Goal: Contribute content

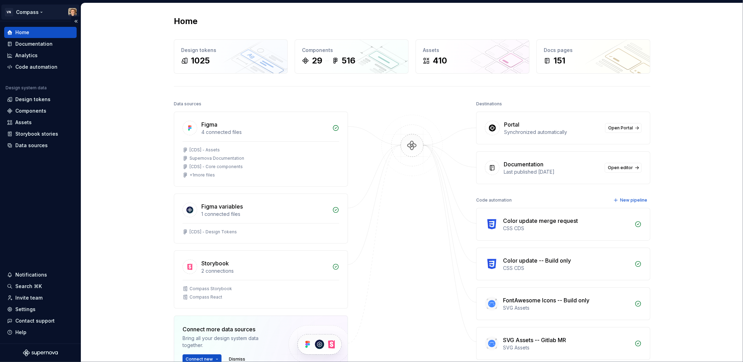
click at [32, 13] on html "VN Compass Home Documentation Analytics Code automation Design system data Desi…" at bounding box center [371, 181] width 743 height 362
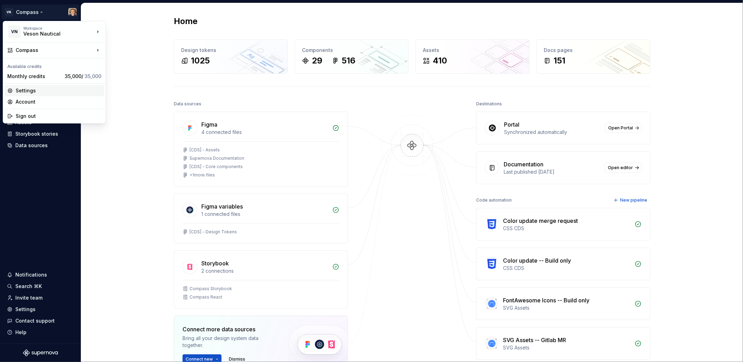
click at [68, 92] on div "Settings" at bounding box center [59, 90] width 86 height 7
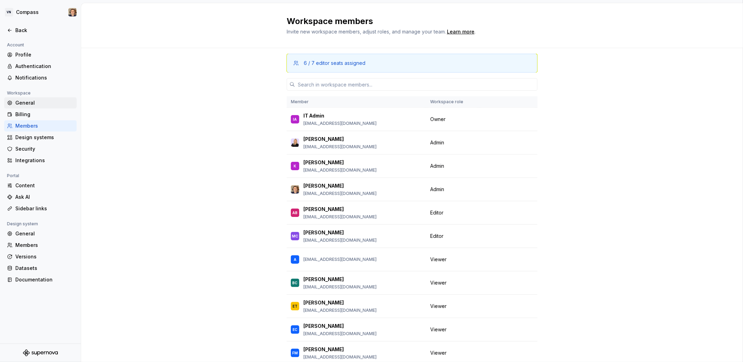
click at [45, 100] on div "General" at bounding box center [44, 102] width 59 height 7
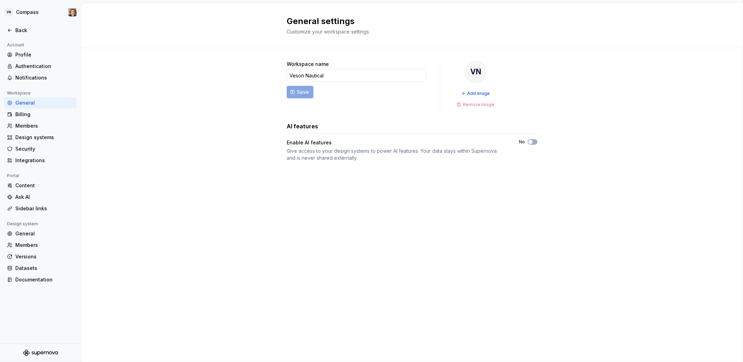
click at [266, 200] on div "General settings Customize your workspace settings. Workspace name Veson Nautic…" at bounding box center [412, 182] width 662 height 359
click at [13, 30] on div "Back" at bounding box center [40, 30] width 67 height 7
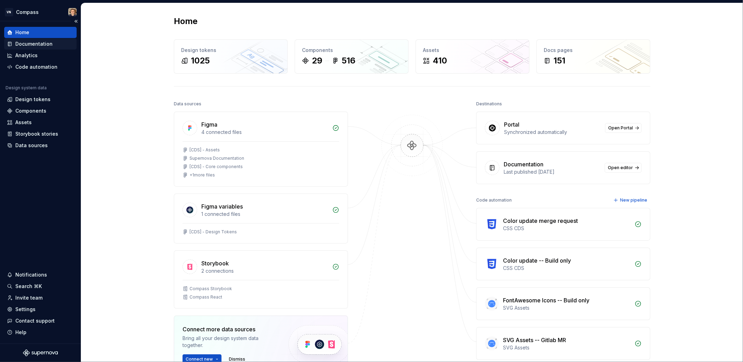
click at [45, 42] on div "Documentation" at bounding box center [33, 43] width 37 height 7
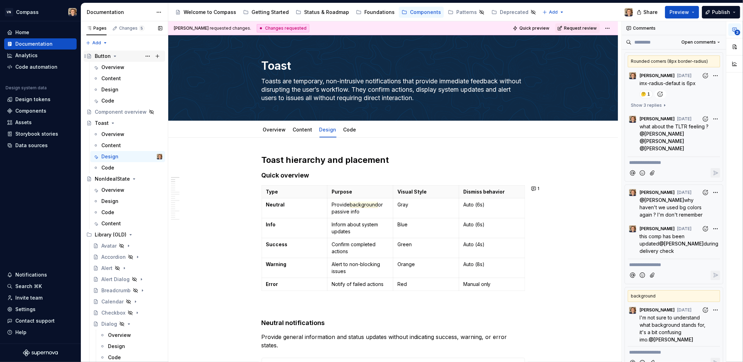
click at [115, 55] on icon "Page tree" at bounding box center [115, 56] width 6 height 6
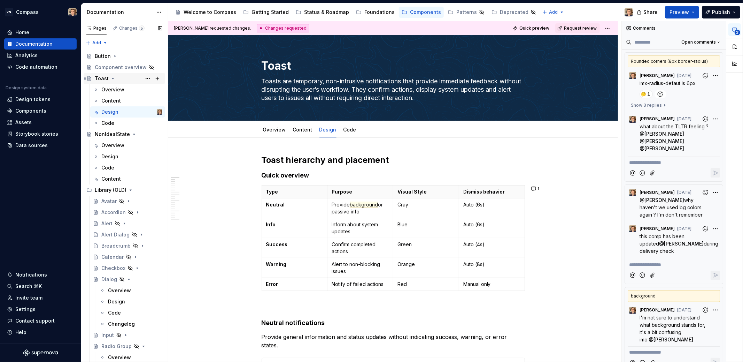
click at [112, 80] on icon "Page tree" at bounding box center [113, 79] width 6 height 6
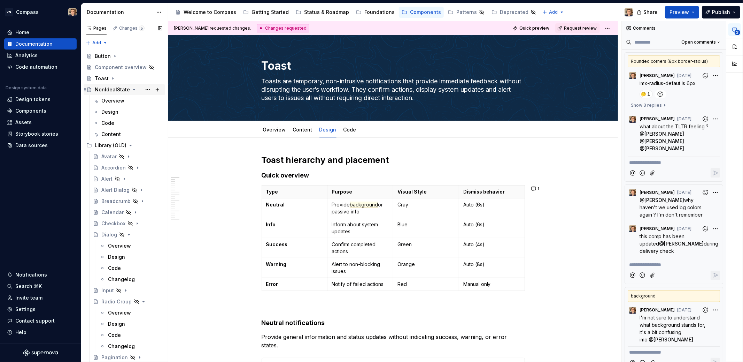
click at [132, 89] on icon "Page tree" at bounding box center [134, 90] width 6 height 6
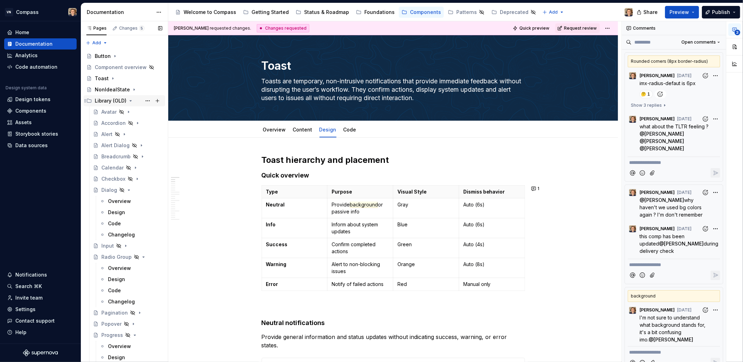
click at [133, 102] on icon "Page tree" at bounding box center [131, 101] width 6 height 6
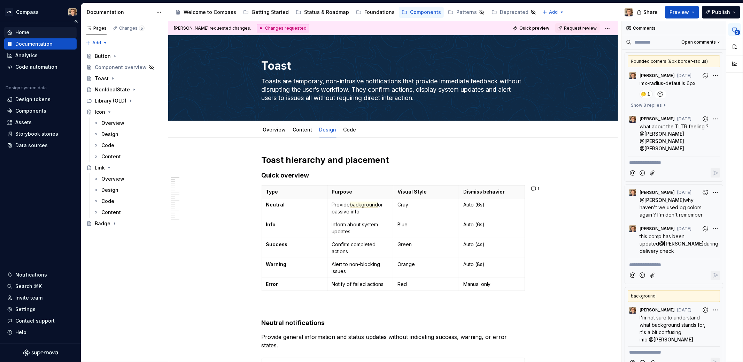
click at [31, 31] on div "Home" at bounding box center [40, 32] width 67 height 7
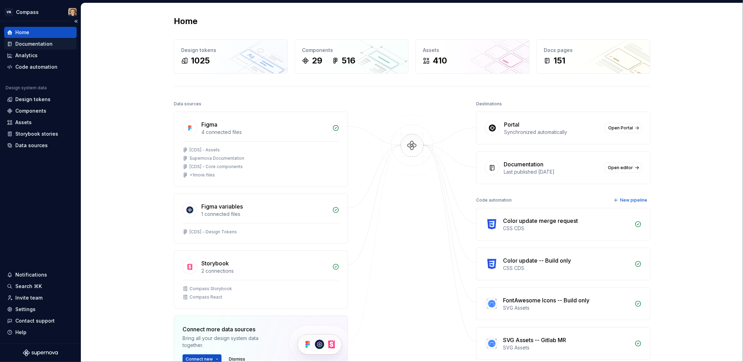
click at [30, 43] on div "Documentation" at bounding box center [33, 43] width 37 height 7
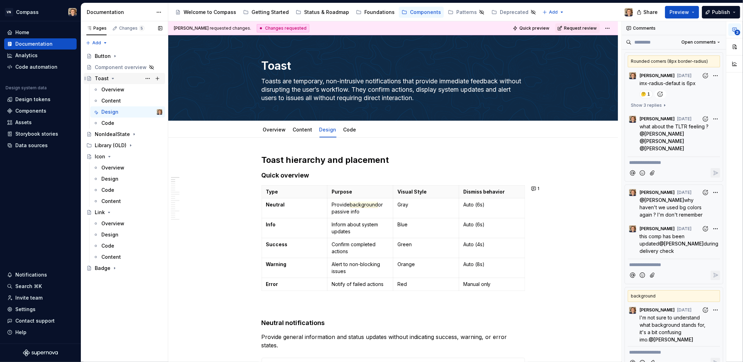
click at [112, 78] on icon "Page tree" at bounding box center [113, 78] width 2 height 1
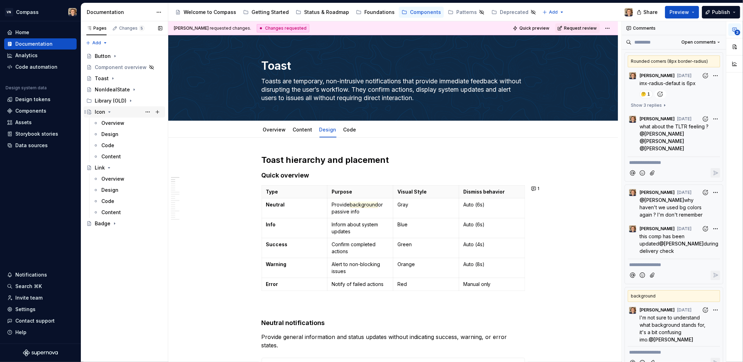
click at [110, 112] on icon "Page tree" at bounding box center [110, 112] width 6 height 6
click at [110, 122] on icon "Page tree" at bounding box center [109, 123] width 6 height 6
click at [112, 136] on icon "Page tree" at bounding box center [115, 134] width 6 height 6
click at [112, 130] on div "Badge" at bounding box center [129, 134] width 68 height 10
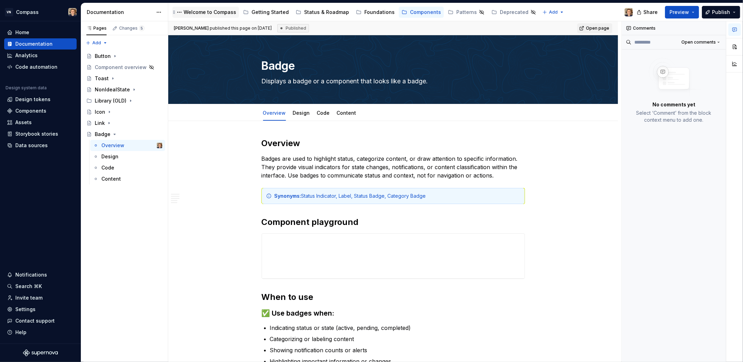
click at [192, 11] on div "Welcome to Compass" at bounding box center [210, 12] width 53 height 7
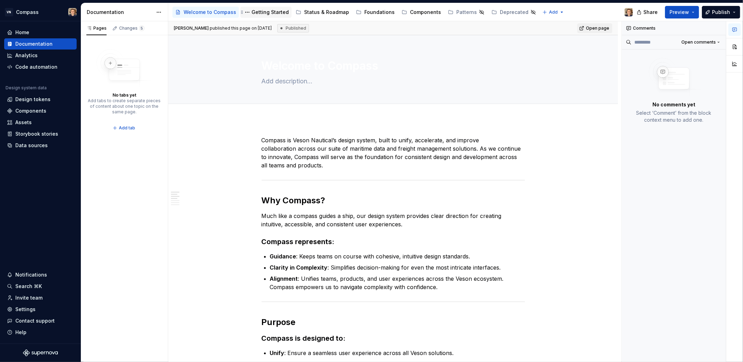
click at [271, 13] on div "Getting Started" at bounding box center [270, 12] width 37 height 7
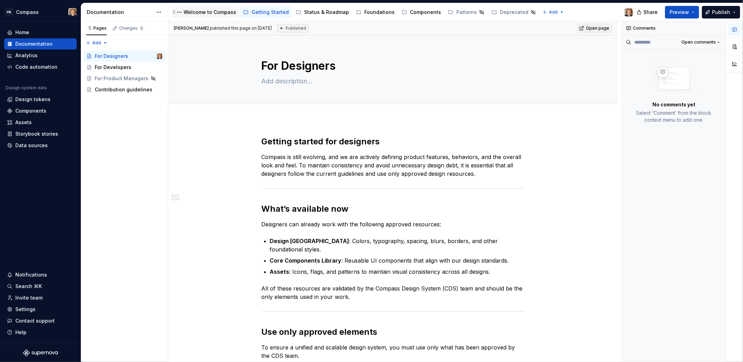
click at [218, 9] on div "Welcome to Compass" at bounding box center [210, 12] width 53 height 7
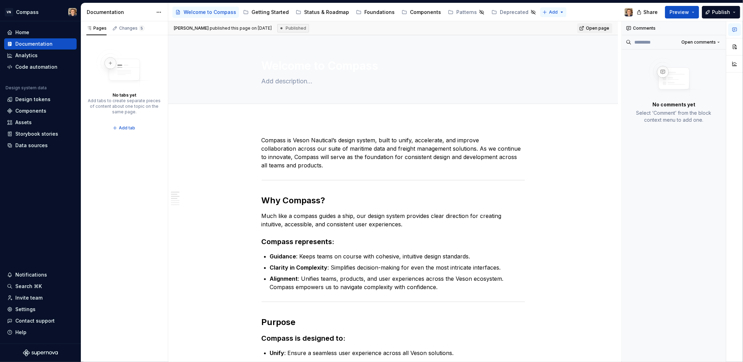
click at [549, 14] on html "VN Compass Home Documentation Analytics Code automation Design system data Desi…" at bounding box center [371, 181] width 743 height 362
click at [159, 13] on html "VN Compass Home Documentation Analytics Code automation Design system data Desi…" at bounding box center [371, 181] width 743 height 362
click at [159, 11] on html "VN Compass Home Documentation Analytics Code automation Design system data Desi…" at bounding box center [371, 181] width 743 height 362
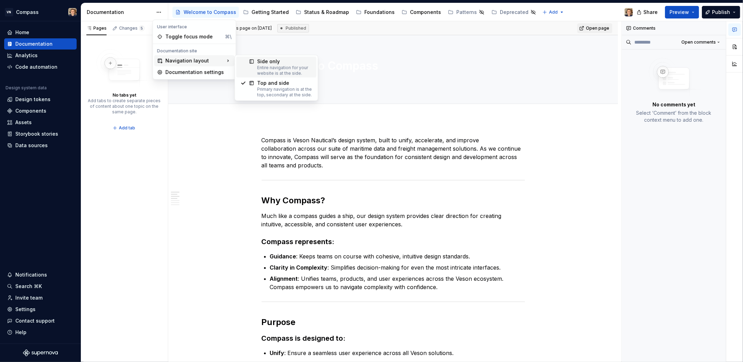
click at [274, 70] on div "Entire navigation for your website is at the side." at bounding box center [284, 70] width 55 height 11
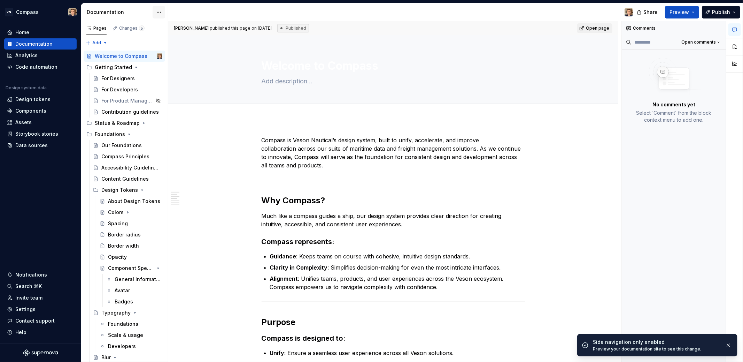
click at [159, 10] on html "VN Compass Home Documentation Analytics Code automation Design system data Desi…" at bounding box center [371, 181] width 743 height 362
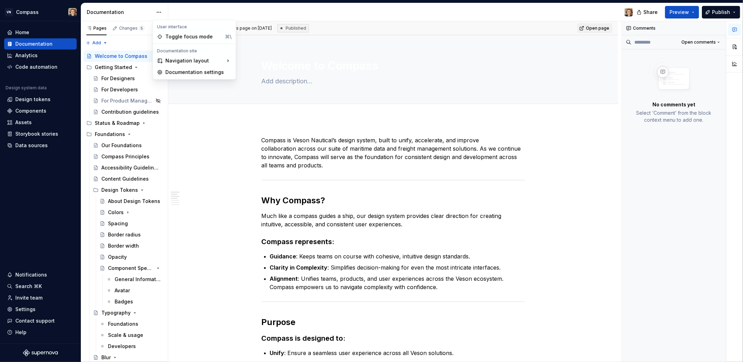
click at [199, 8] on html "VN Compass Home Documentation Analytics Code automation Design system data Desi…" at bounding box center [371, 181] width 743 height 362
click at [133, 67] on icon "Page tree" at bounding box center [136, 67] width 6 height 6
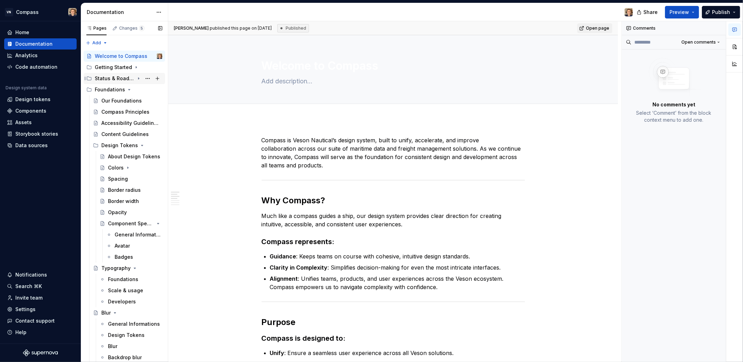
click at [137, 78] on icon "Page tree" at bounding box center [139, 79] width 6 height 6
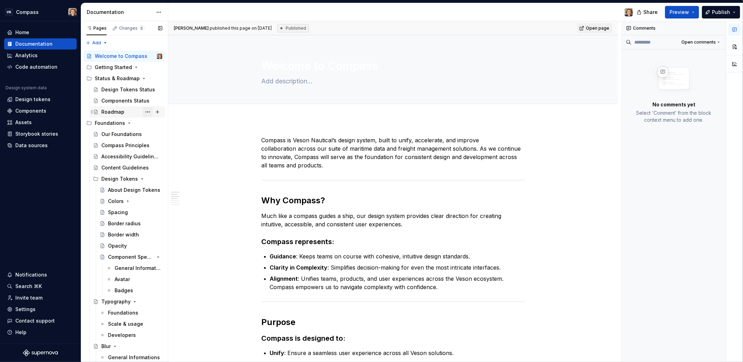
click at [143, 111] on button "Page tree" at bounding box center [148, 112] width 10 height 10
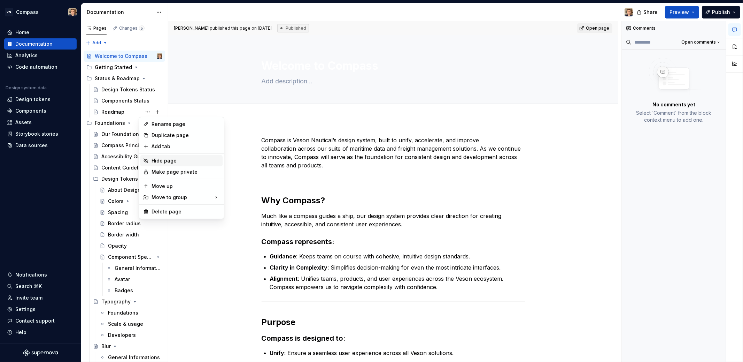
click at [174, 162] on div "Hide page" at bounding box center [186, 160] width 68 height 7
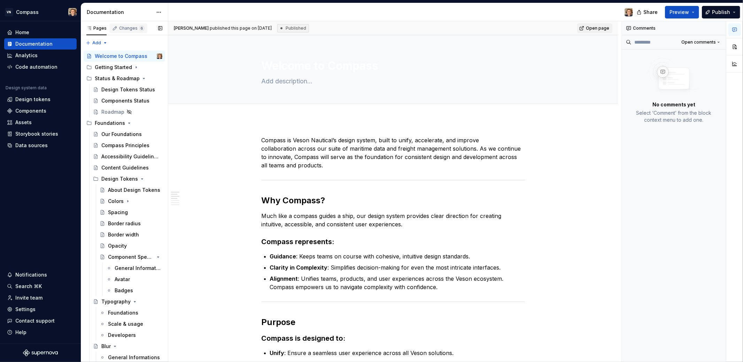
click at [130, 27] on div "Changes 6" at bounding box center [131, 28] width 25 height 6
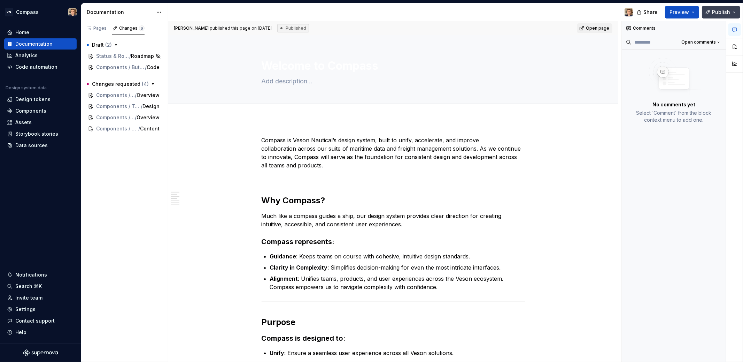
click at [735, 10] on button "Publish" at bounding box center [721, 12] width 38 height 13
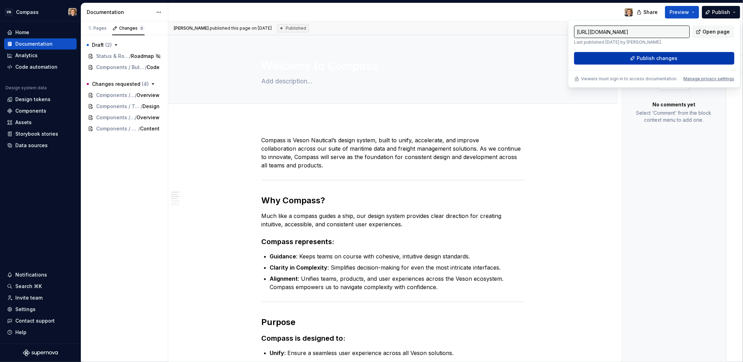
click at [662, 59] on span "Publish changes" at bounding box center [657, 58] width 41 height 7
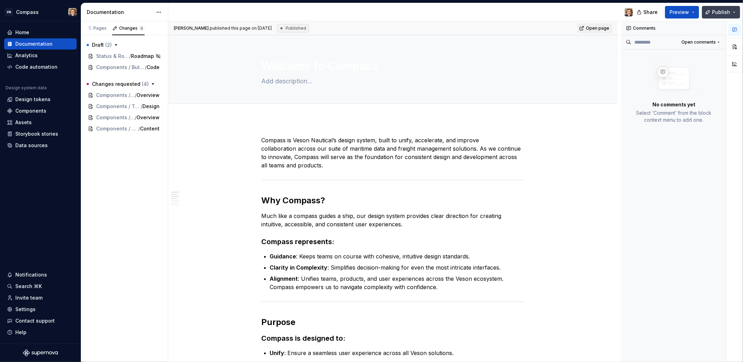
click at [728, 10] on span "Publish" at bounding box center [721, 12] width 18 height 7
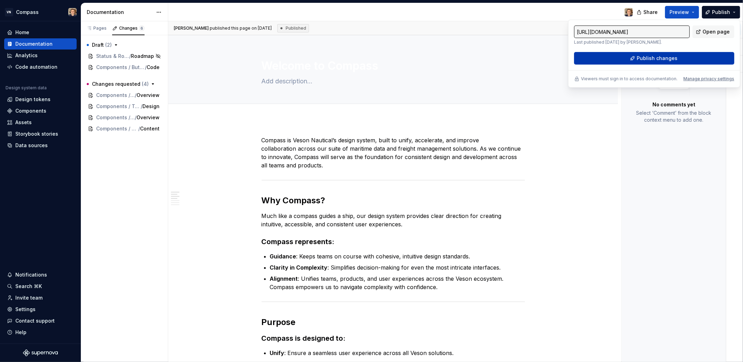
click at [680, 57] on button "Publish changes" at bounding box center [654, 58] width 160 height 13
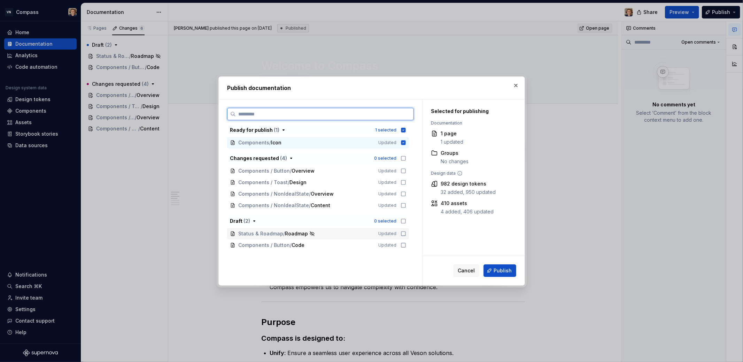
click at [403, 233] on icon at bounding box center [404, 234] width 6 height 6
click at [493, 266] on button "Publish" at bounding box center [500, 270] width 33 height 13
click at [404, 143] on icon at bounding box center [403, 142] width 5 height 5
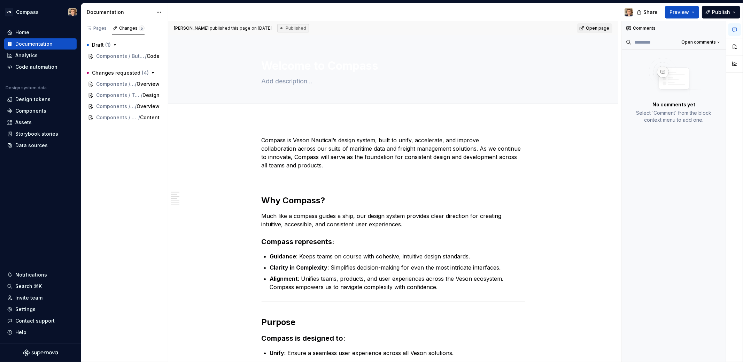
type textarea "*"
